Goal: Entertainment & Leisure: Consume media (video, audio)

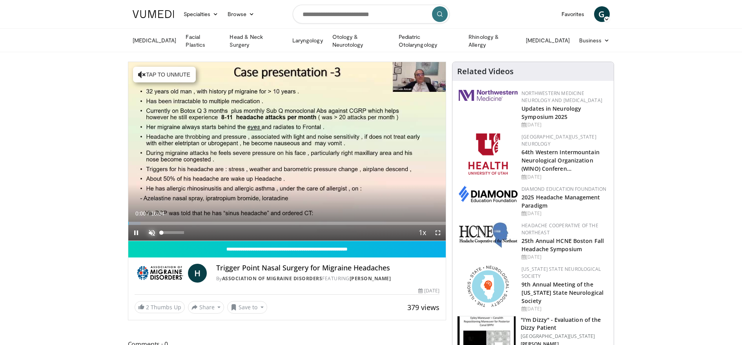
click at [149, 231] on span "Video Player" at bounding box center [152, 233] width 16 height 16
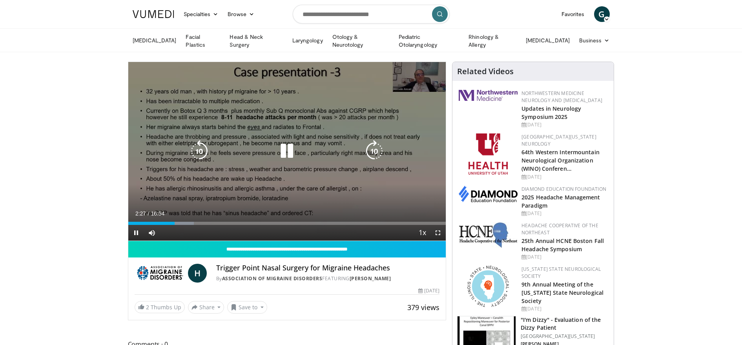
click at [287, 151] on icon "Video Player" at bounding box center [287, 151] width 22 height 22
click at [285, 149] on icon "Video Player" at bounding box center [287, 151] width 22 height 22
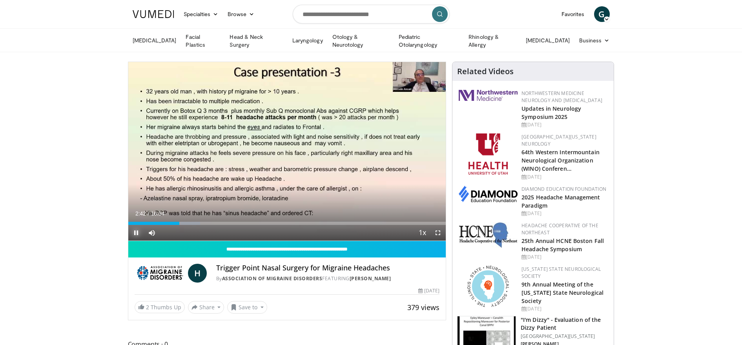
click at [137, 230] on span "Video Player" at bounding box center [136, 233] width 16 height 16
